Goal: Task Accomplishment & Management: Use online tool/utility

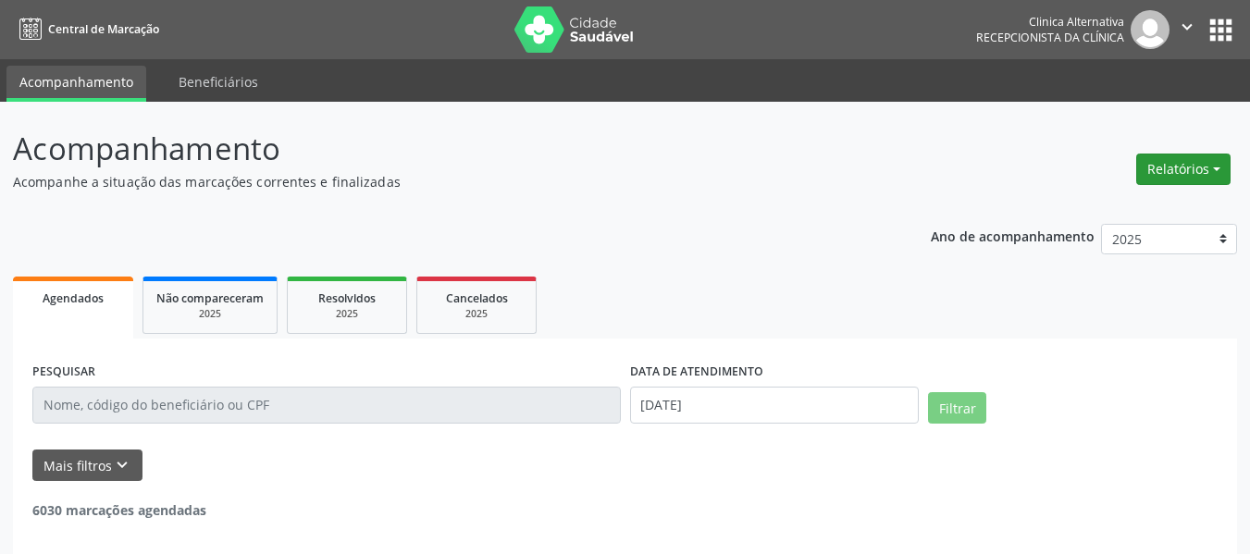
click at [1158, 177] on button "Relatórios" at bounding box center [1183, 169] width 94 height 31
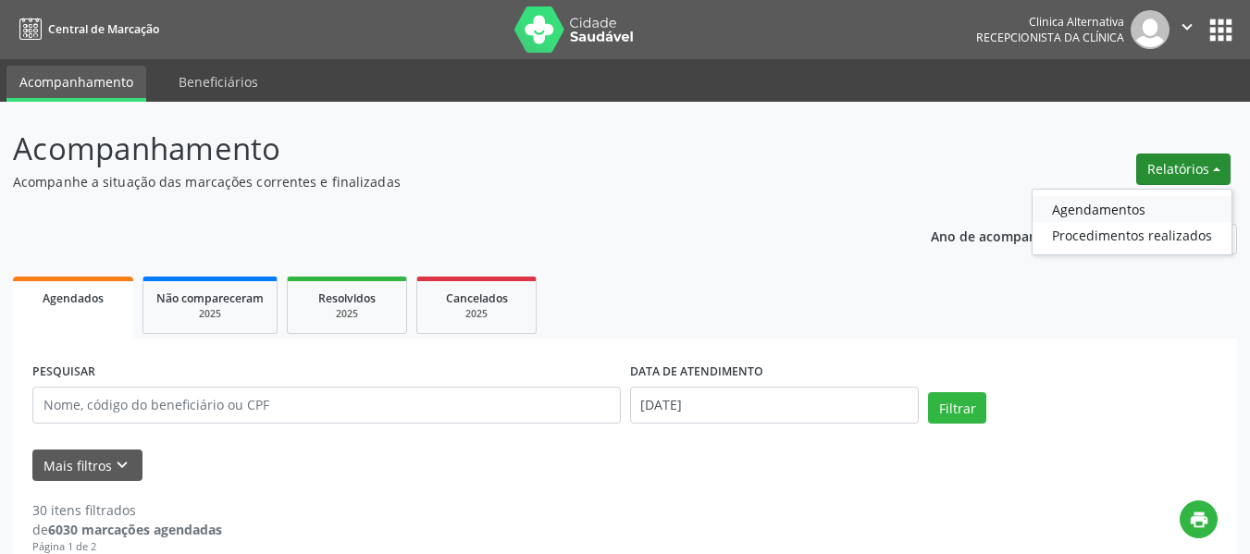
click at [1120, 211] on link "Agendamentos" at bounding box center [1131, 209] width 199 height 26
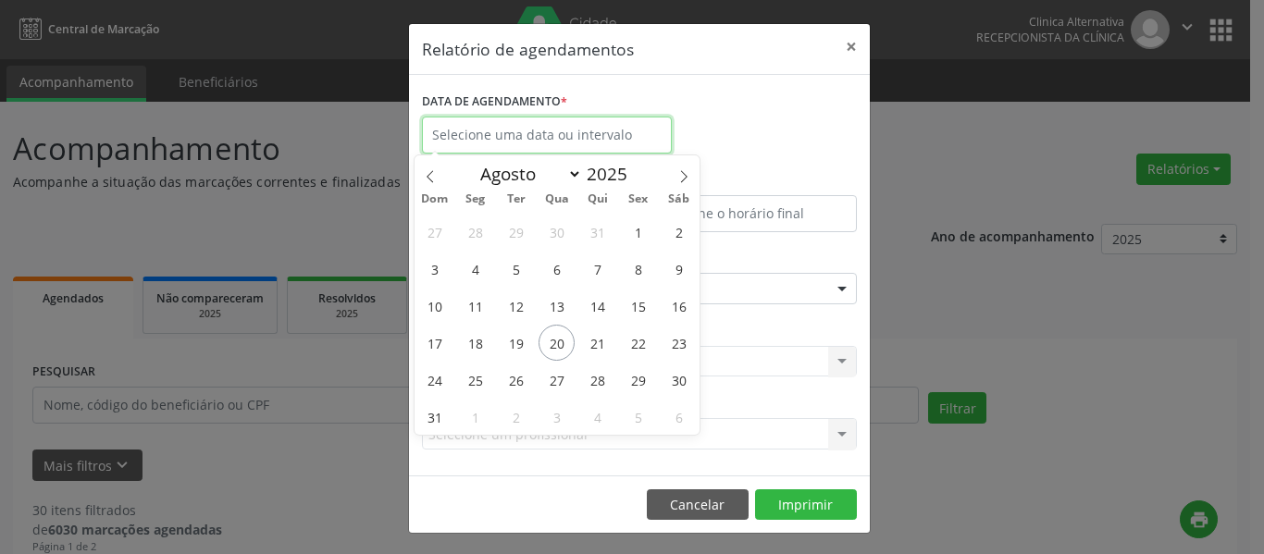
click at [616, 144] on input "text" at bounding box center [547, 135] width 250 height 37
click at [557, 349] on span "20" at bounding box center [556, 343] width 36 height 36
type input "[DATE]"
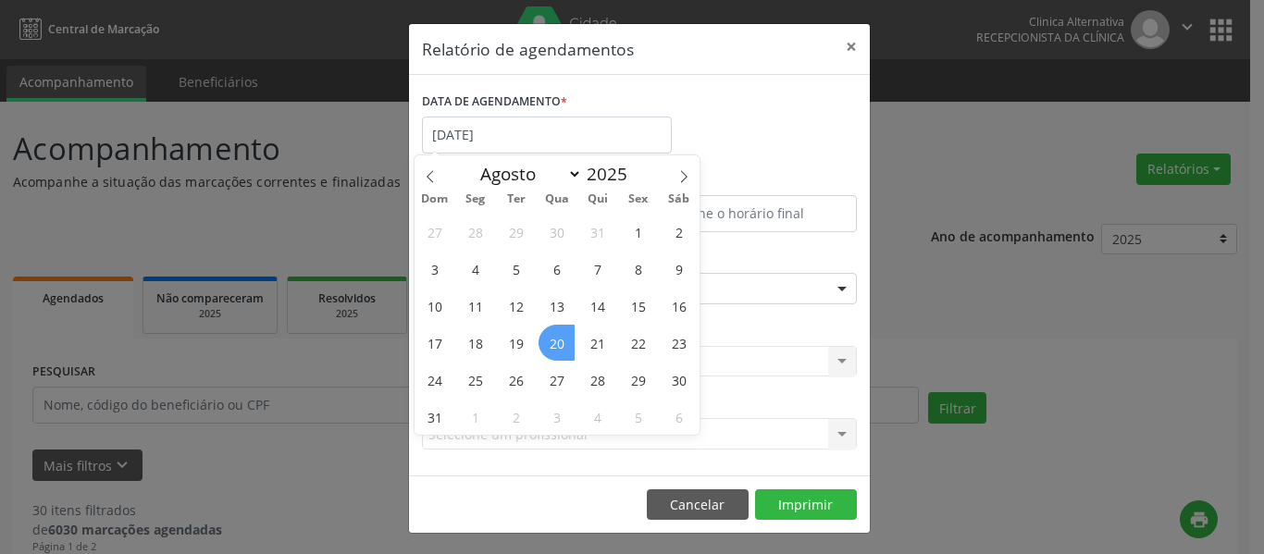
click at [557, 349] on span "20" at bounding box center [556, 343] width 36 height 36
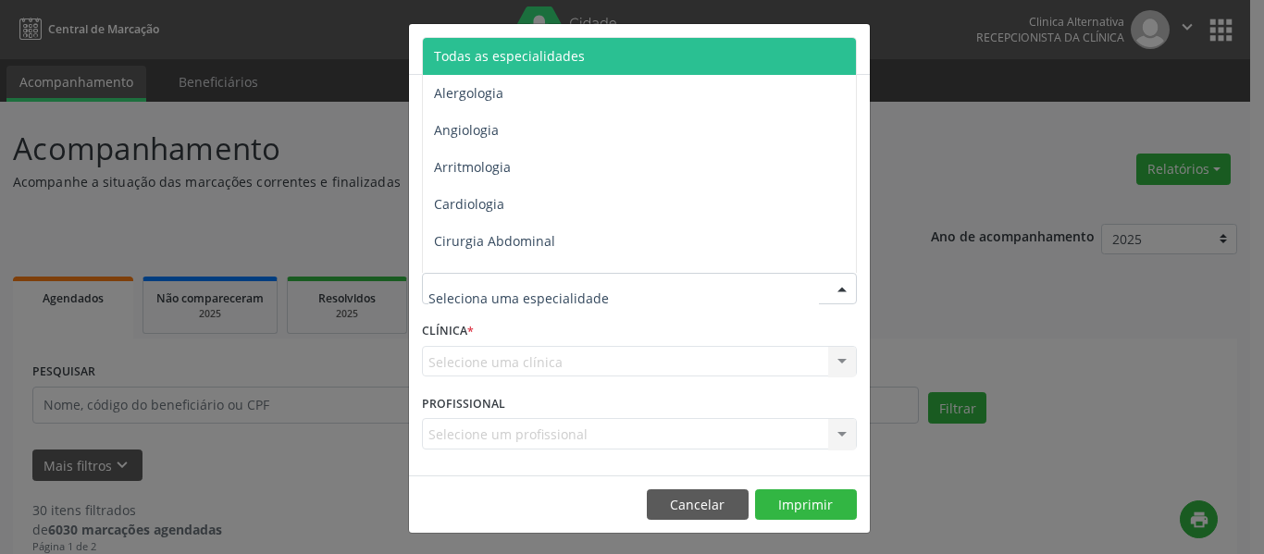
click at [529, 54] on span "Todas as especialidades" at bounding box center [509, 56] width 151 height 18
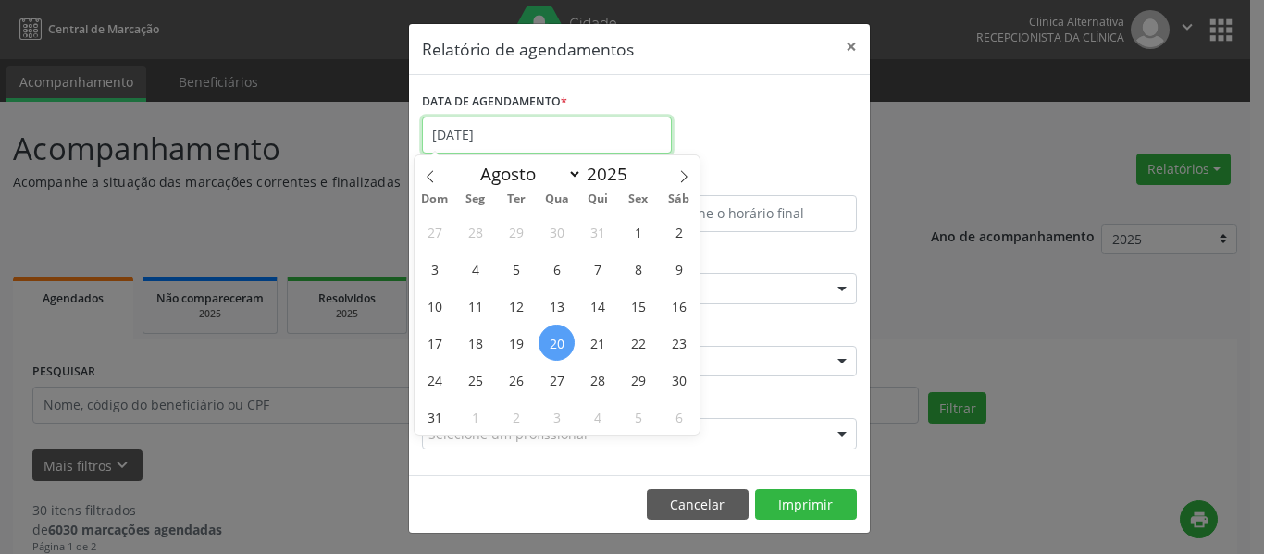
click at [504, 130] on input "[DATE]" at bounding box center [547, 135] width 250 height 37
click at [524, 379] on span "26" at bounding box center [516, 380] width 36 height 36
type input "[DATE]"
click at [524, 379] on span "26" at bounding box center [516, 380] width 36 height 36
click at [524, 379] on div "CLÍNICA * Clinica Alternativa Clinica Alternativa Nenhum resultado encontrado p…" at bounding box center [639, 353] width 444 height 72
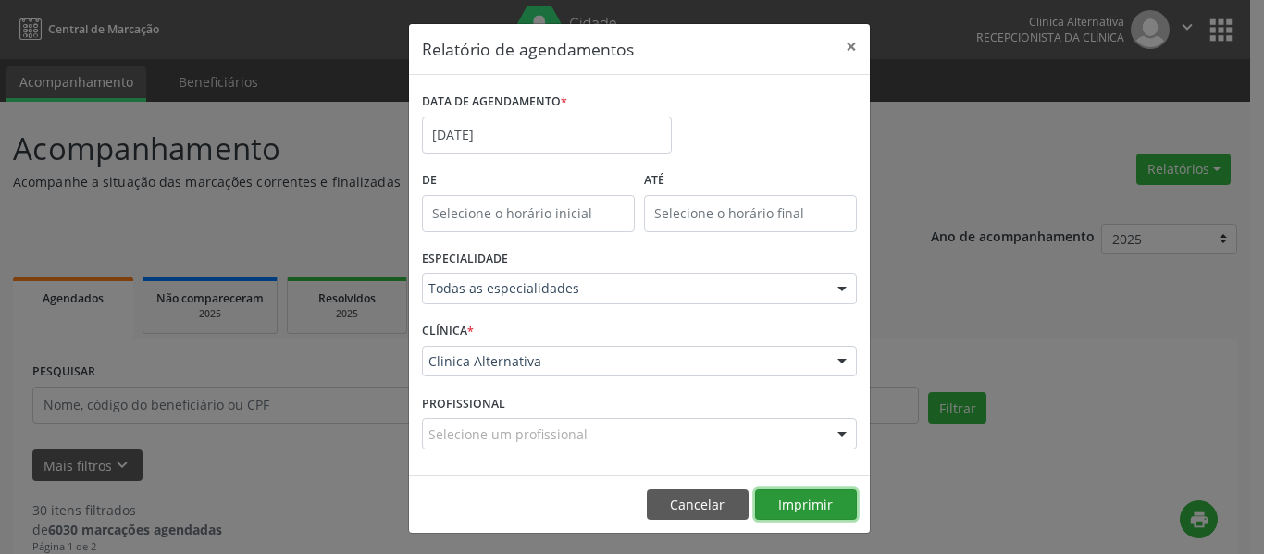
click at [793, 502] on button "Imprimir" at bounding box center [806, 504] width 102 height 31
